Goal: Information Seeking & Learning: Learn about a topic

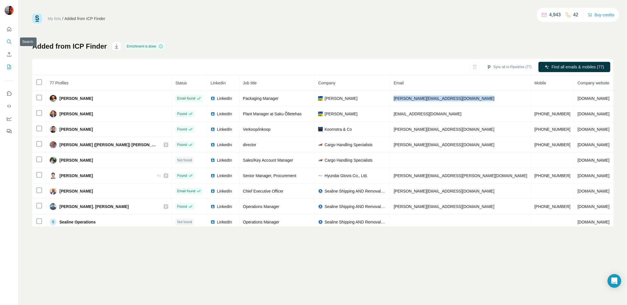
click at [7, 41] on icon "Search" at bounding box center [9, 41] width 4 height 4
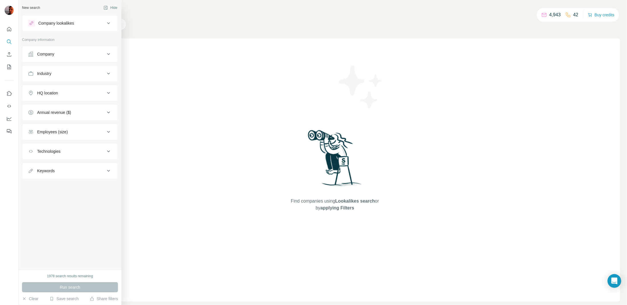
click at [82, 53] on div "Company" at bounding box center [66, 54] width 77 height 6
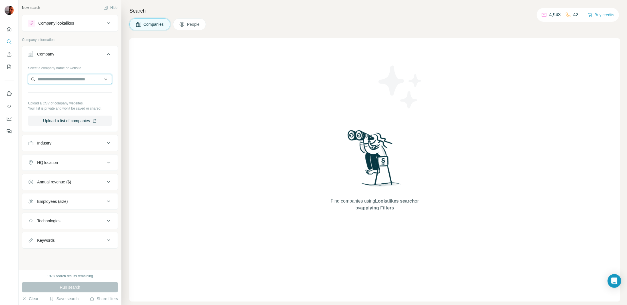
click at [47, 76] on input "text" at bounding box center [70, 79] width 84 height 10
paste input "**********"
type input "**********"
click at [71, 91] on p "Contract Forwarding" at bounding box center [62, 92] width 36 height 6
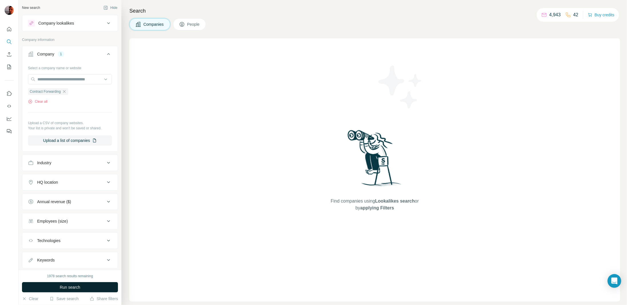
click at [71, 286] on span "Run search" at bounding box center [70, 287] width 21 height 6
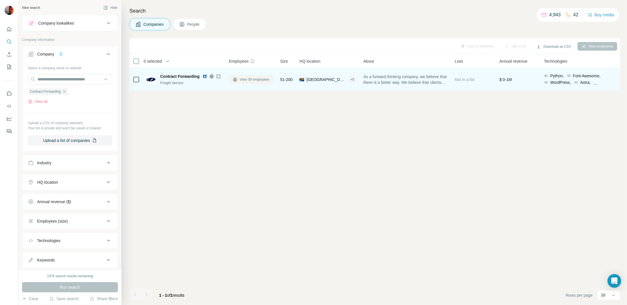
click at [260, 77] on span "View 39 employees" at bounding box center [255, 79] width 30 height 5
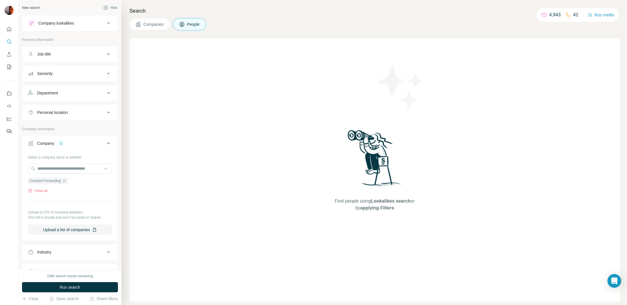
click at [151, 21] on span "Companies" at bounding box center [153, 24] width 21 height 6
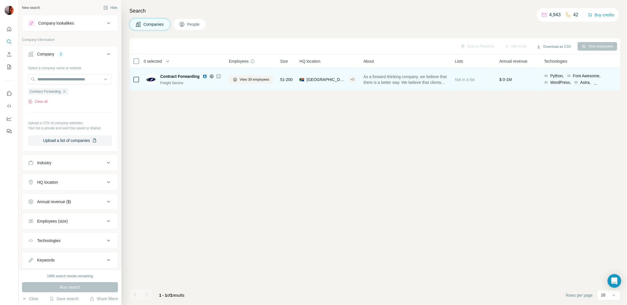
click at [257, 75] on div "View 39 employees" at bounding box center [251, 79] width 45 height 16
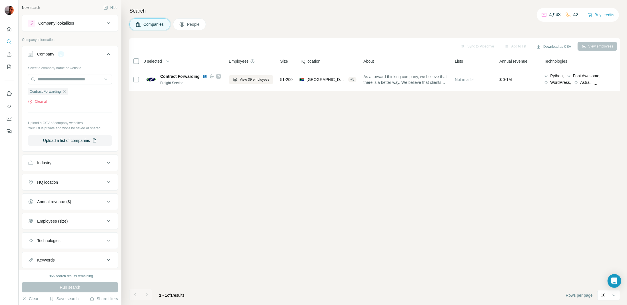
click at [256, 79] on span "View 39 employees" at bounding box center [255, 79] width 30 height 5
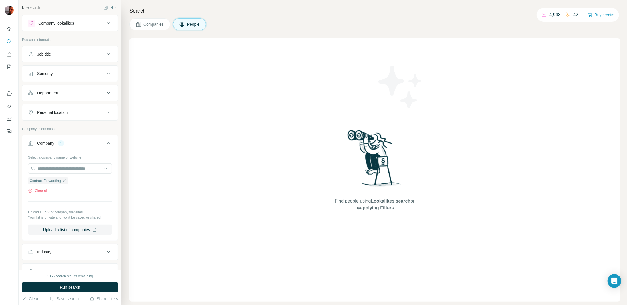
click at [230, 125] on div "Find people using Lookalikes search or by applying Filters" at bounding box center [374, 169] width 491 height 263
click at [152, 27] on span "Companies" at bounding box center [153, 24] width 21 height 6
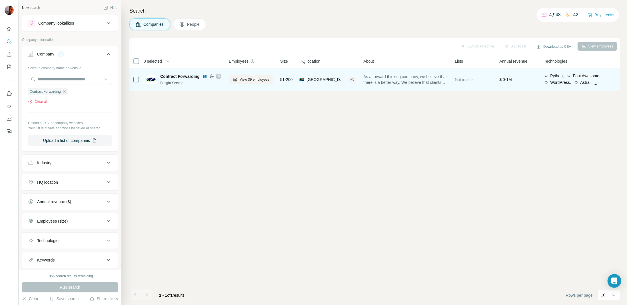
click at [179, 75] on span "Contract Forwarding" at bounding box center [179, 76] width 39 height 6
click at [250, 78] on span "View 39 employees" at bounding box center [255, 79] width 30 height 5
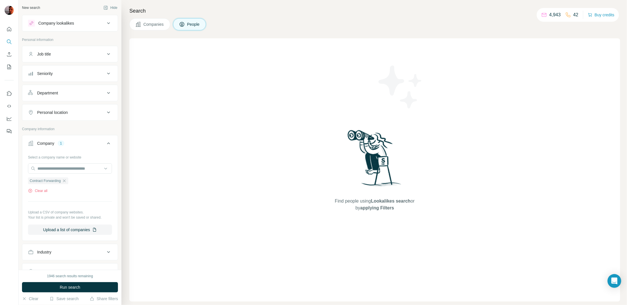
click at [250, 78] on div "Find people using Lookalikes search or by applying Filters" at bounding box center [374, 169] width 491 height 263
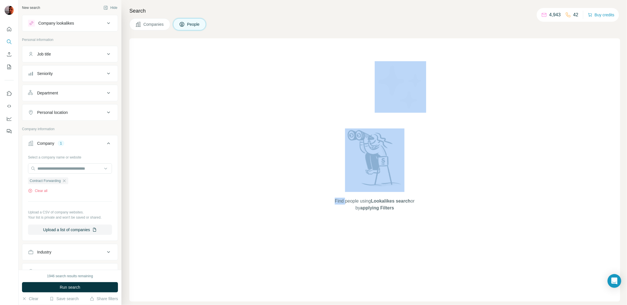
click at [250, 78] on div "Find people using Lookalikes search or by applying Filters" at bounding box center [374, 169] width 491 height 263
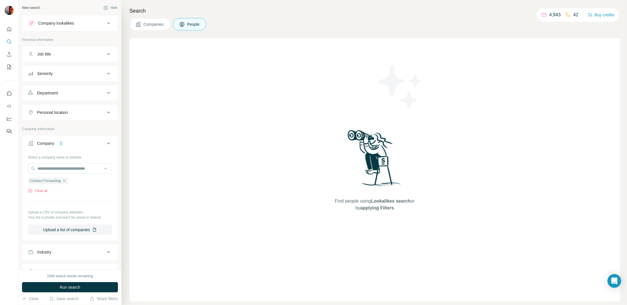
click at [243, 88] on div "Find people using Lookalikes search or by applying Filters" at bounding box center [374, 169] width 491 height 263
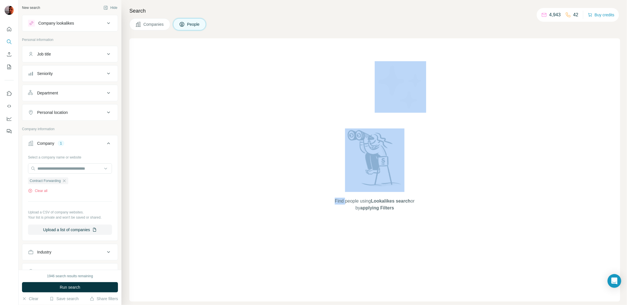
click at [243, 87] on div "Find people using Lookalikes search or by applying Filters" at bounding box center [374, 169] width 491 height 263
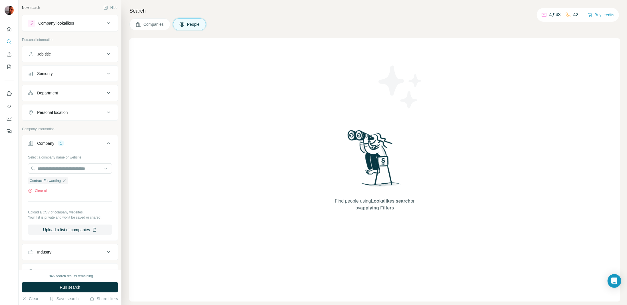
click at [259, 165] on div "Find people using Lookalikes search or by applying Filters" at bounding box center [374, 169] width 491 height 263
click at [253, 160] on div "Find people using Lookalikes search or by applying Filters" at bounding box center [374, 169] width 491 height 263
click at [253, 159] on div "Find people using Lookalikes search or by applying Filters" at bounding box center [374, 169] width 491 height 263
click at [250, 122] on div "Find people using Lookalikes search or by applying Filters" at bounding box center [374, 169] width 491 height 263
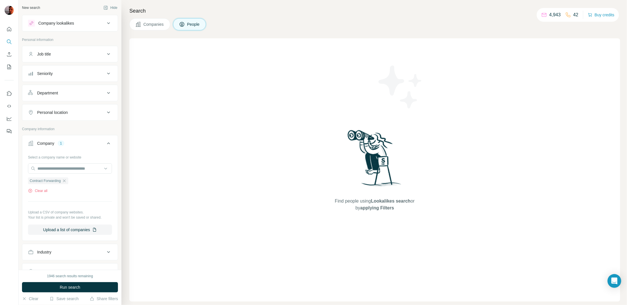
click at [251, 121] on div "Find people using Lookalikes search or by applying Filters" at bounding box center [374, 169] width 491 height 263
click at [251, 111] on div "Find people using Lookalikes search or by applying Filters" at bounding box center [374, 169] width 491 height 263
click at [412, 71] on img at bounding box center [400, 86] width 51 height 51
click at [393, 91] on img at bounding box center [400, 86] width 51 height 51
click at [292, 119] on div "Find people using Lookalikes search or by applying Filters" at bounding box center [374, 169] width 491 height 263
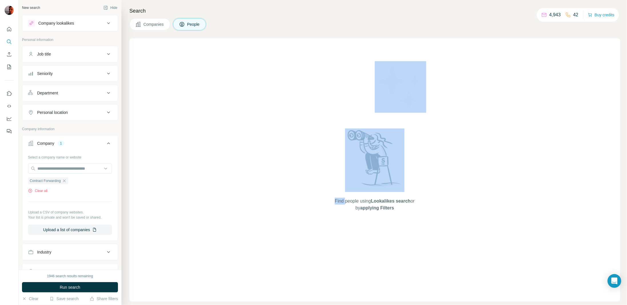
click at [292, 119] on div "Find people using Lookalikes search or by applying Filters" at bounding box center [374, 169] width 491 height 263
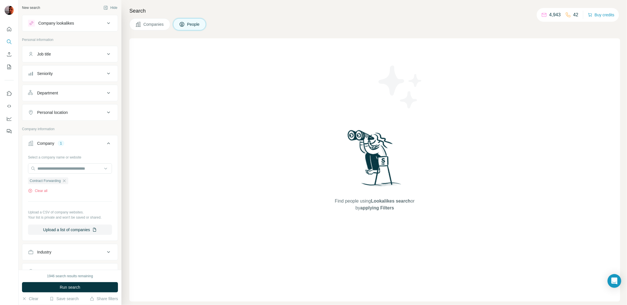
click at [157, 27] on button "Companies" at bounding box center [149, 24] width 41 height 12
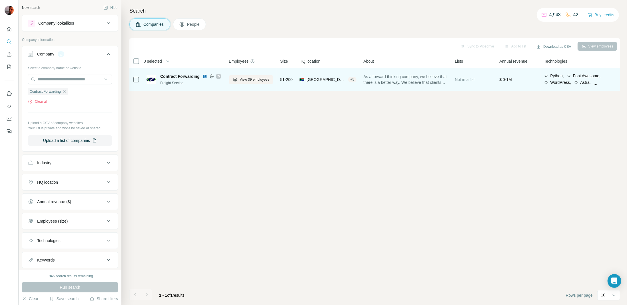
click at [206, 77] on img at bounding box center [205, 76] width 5 height 5
click at [213, 76] on icon at bounding box center [212, 76] width 4 height 4
click at [220, 76] on icon at bounding box center [218, 76] width 3 height 5
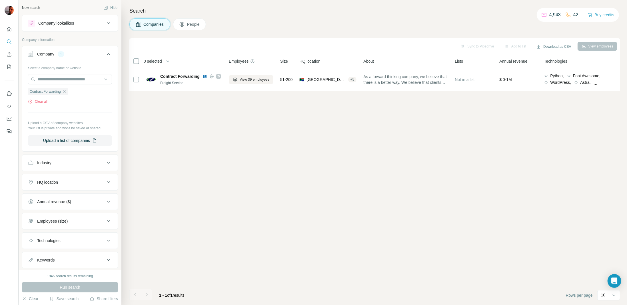
click at [253, 61] on icon at bounding box center [253, 61] width 0 height 2
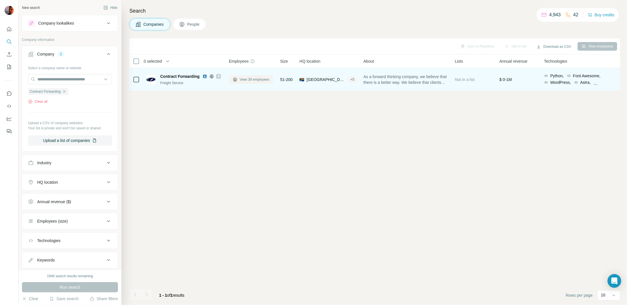
click at [252, 81] on span "View 39 employees" at bounding box center [255, 79] width 30 height 5
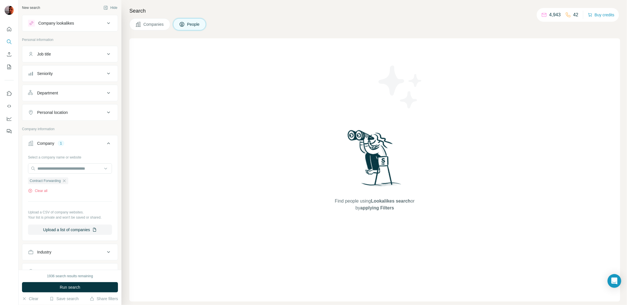
click at [252, 81] on div "Find people using Lookalikes search or by applying Filters" at bounding box center [374, 169] width 491 height 263
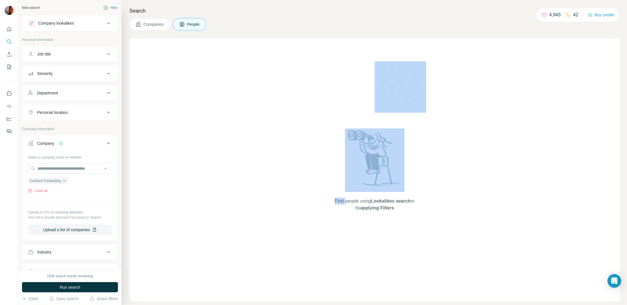
click at [252, 81] on div "Find people using Lookalikes search or by applying Filters" at bounding box center [374, 169] width 491 height 263
click at [253, 80] on div "Find people using Lookalikes search or by applying Filters" at bounding box center [374, 169] width 491 height 263
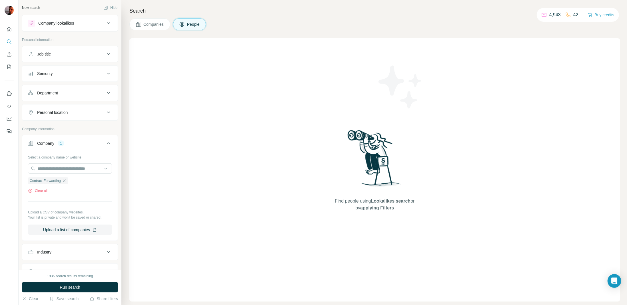
click at [153, 26] on span "Companies" at bounding box center [153, 24] width 21 height 6
